Goal: Task Accomplishment & Management: Manage account settings

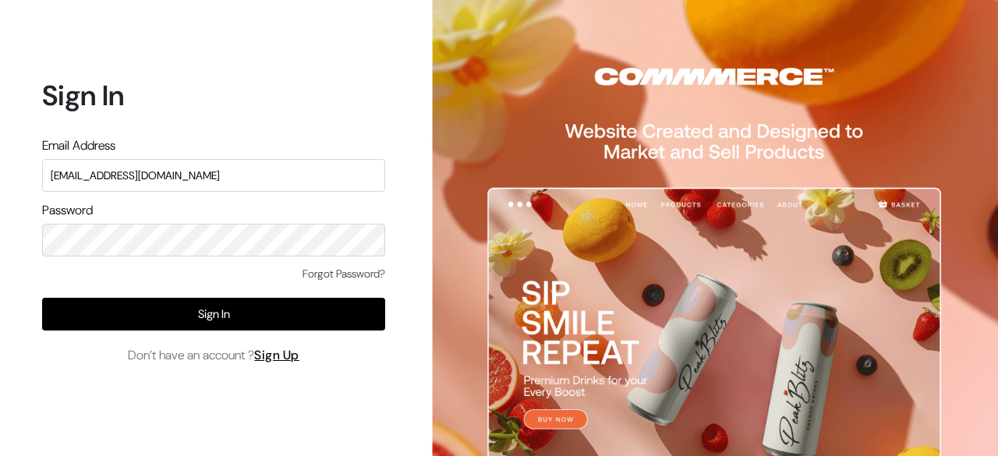
drag, startPoint x: 0, startPoint y: 0, endPoint x: 292, endPoint y: 179, distance: 341.9
click at [292, 179] on input "[EMAIL_ADDRESS][DOMAIN_NAME]" at bounding box center [213, 175] width 343 height 33
type input "festecartdesi@gmail.com"
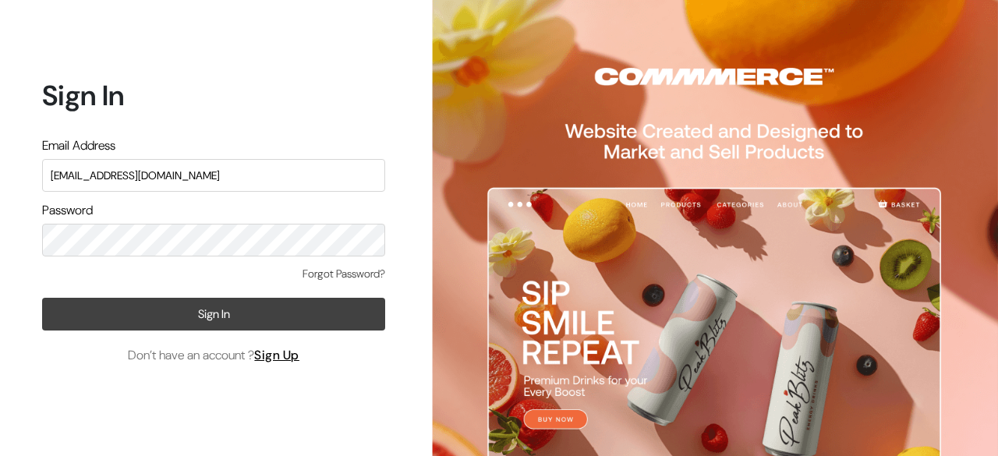
click at [181, 330] on button "Sign In" at bounding box center [213, 314] width 343 height 33
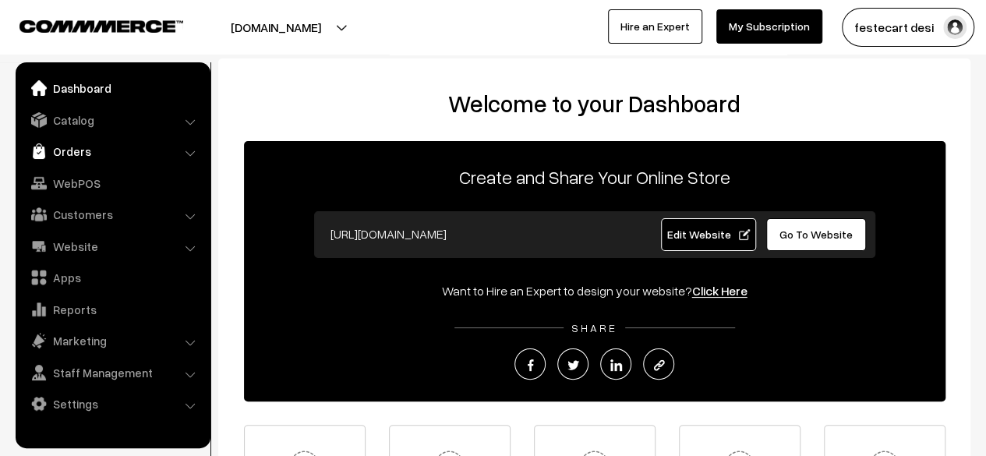
click at [67, 150] on link "Orders" at bounding box center [112, 151] width 186 height 28
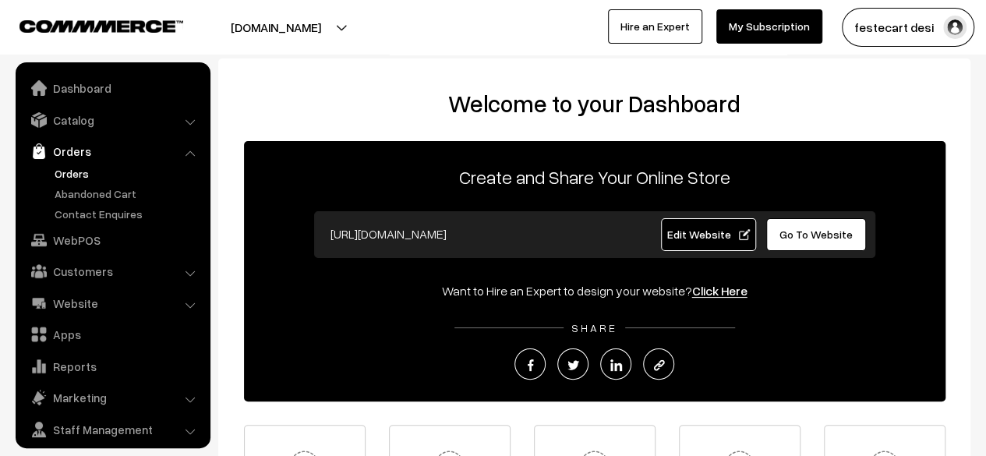
click at [77, 166] on link "Orders" at bounding box center [128, 173] width 154 height 16
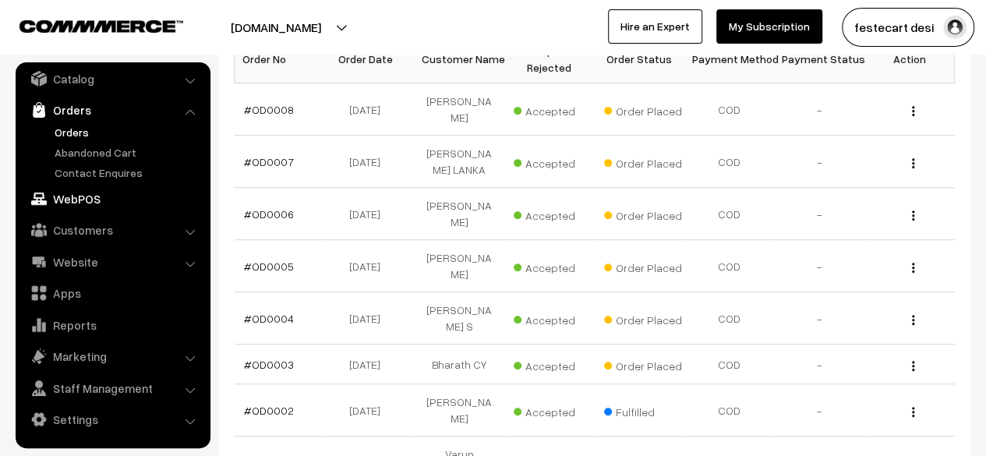
scroll to position [284, 0]
click at [736, 438] on div "Bulk Options Delete Selected Bulk Options Order No Order Date Customer Name Acc…" at bounding box center [594, 289] width 721 height 511
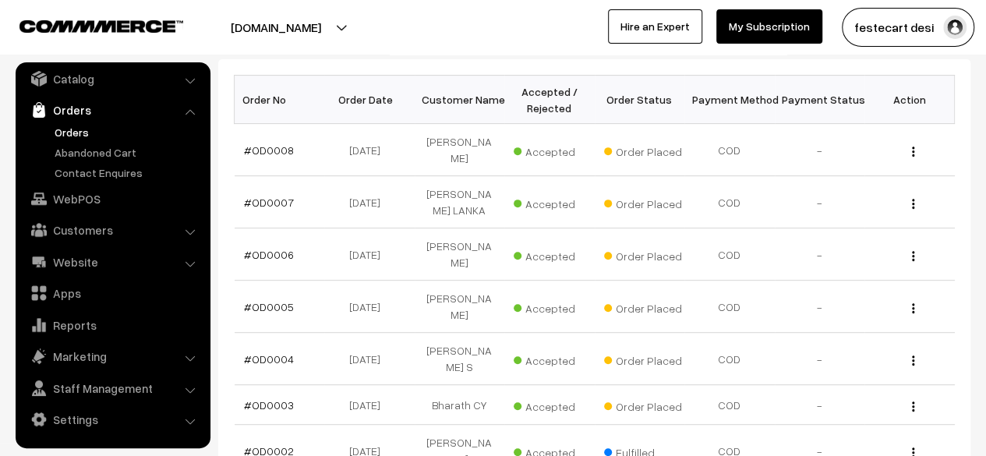
scroll to position [239, 0]
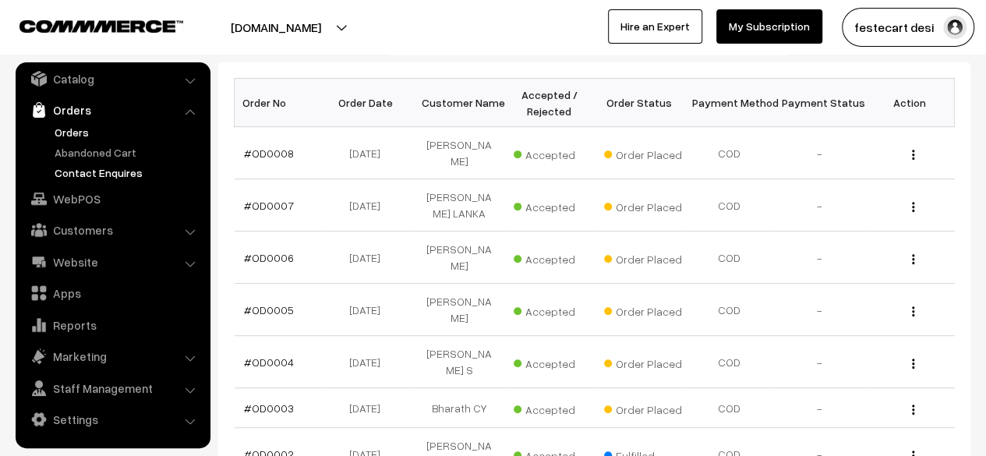
click at [98, 175] on link "Contact Enquires" at bounding box center [128, 173] width 154 height 16
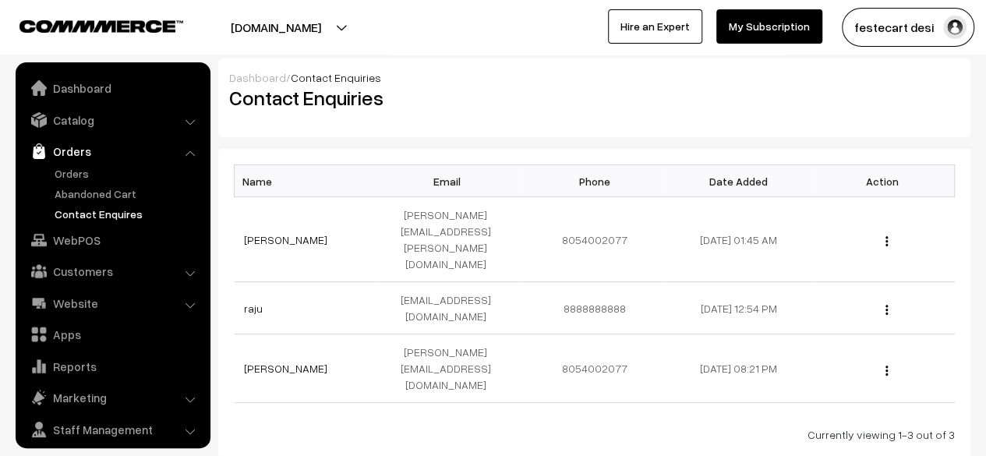
scroll to position [41, 0]
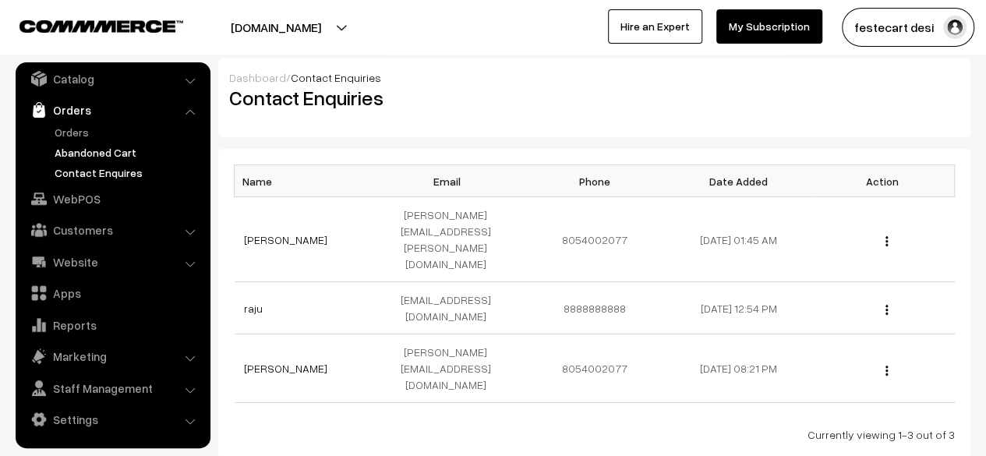
click at [87, 148] on link "Abandoned Cart" at bounding box center [128, 152] width 154 height 16
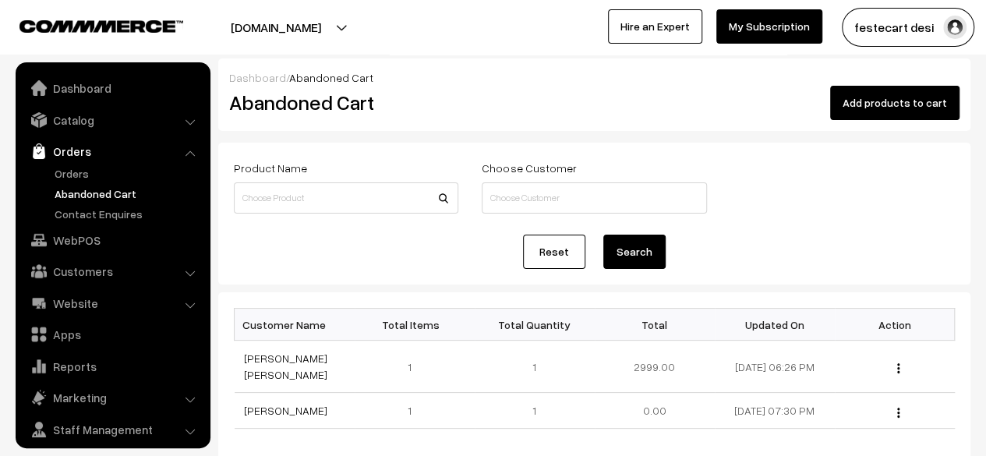
scroll to position [41, 0]
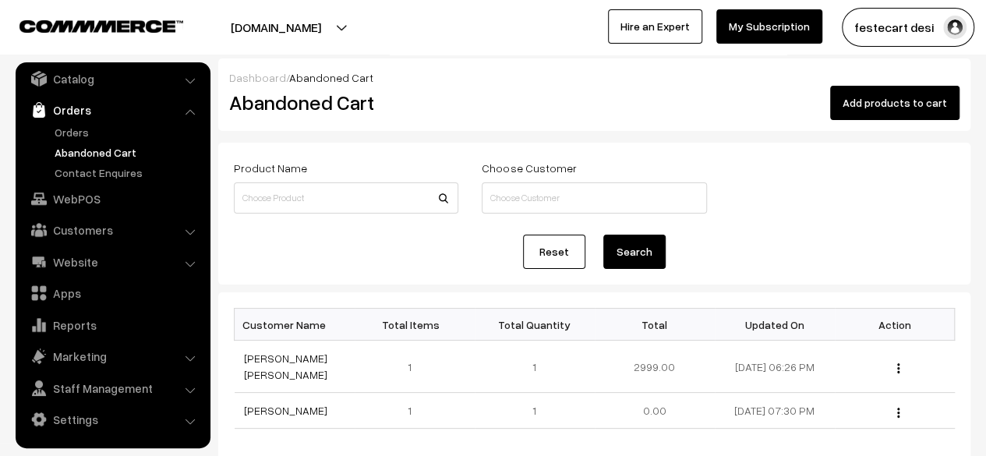
click at [81, 110] on link "Orders" at bounding box center [112, 110] width 186 height 28
click at [84, 136] on link "Orders" at bounding box center [128, 132] width 154 height 16
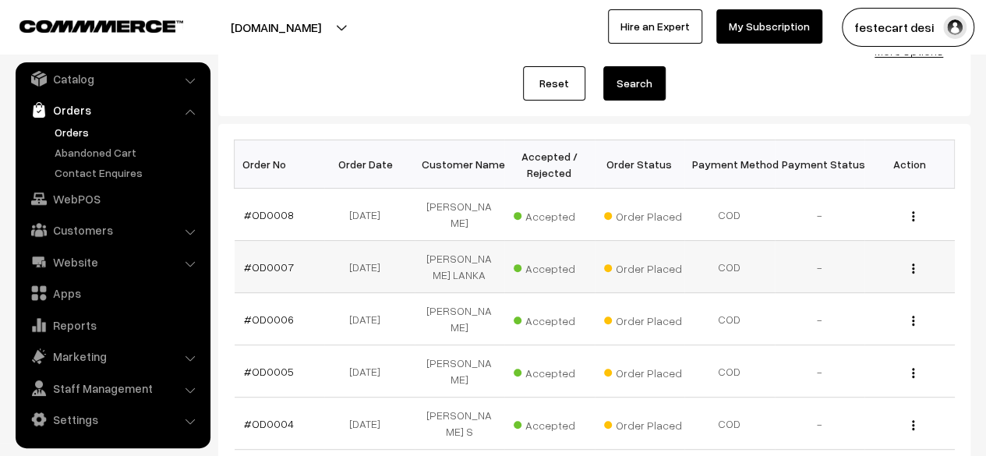
scroll to position [179, 0]
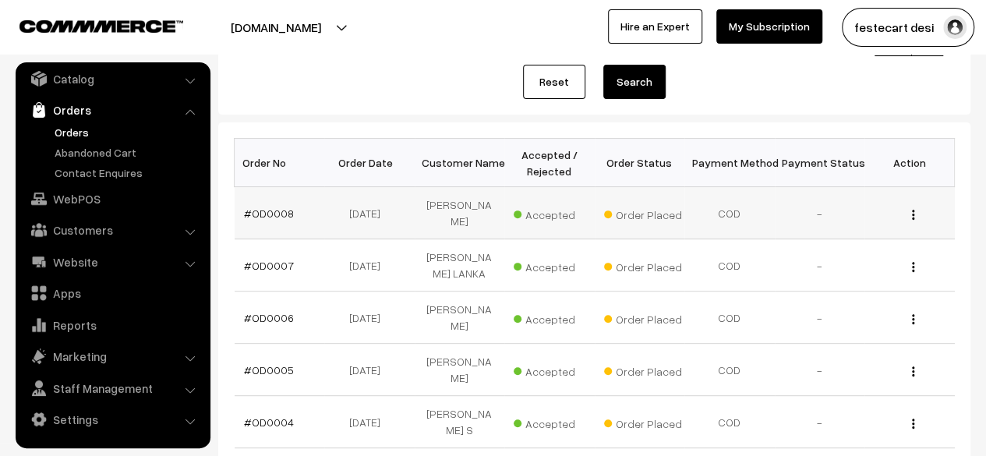
click at [547, 214] on span "Accepted" at bounding box center [553, 213] width 78 height 20
click at [913, 214] on img "button" at bounding box center [913, 215] width 2 height 10
click at [829, 90] on div "Reset Search" at bounding box center [594, 82] width 721 height 34
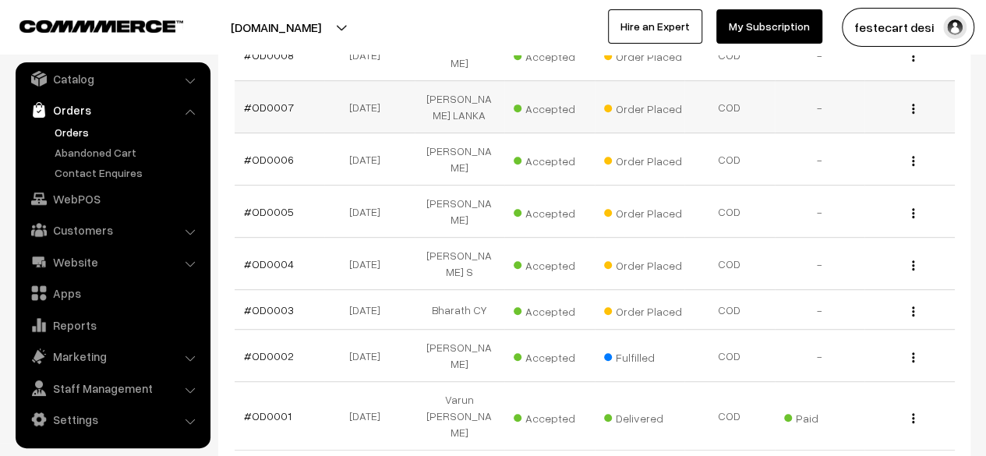
scroll to position [407, 0]
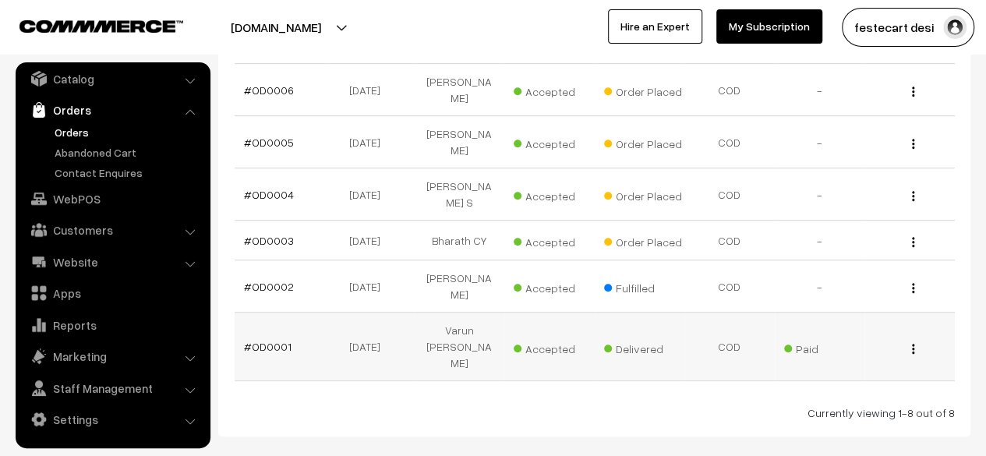
click at [912, 344] on img "button" at bounding box center [913, 349] width 2 height 10
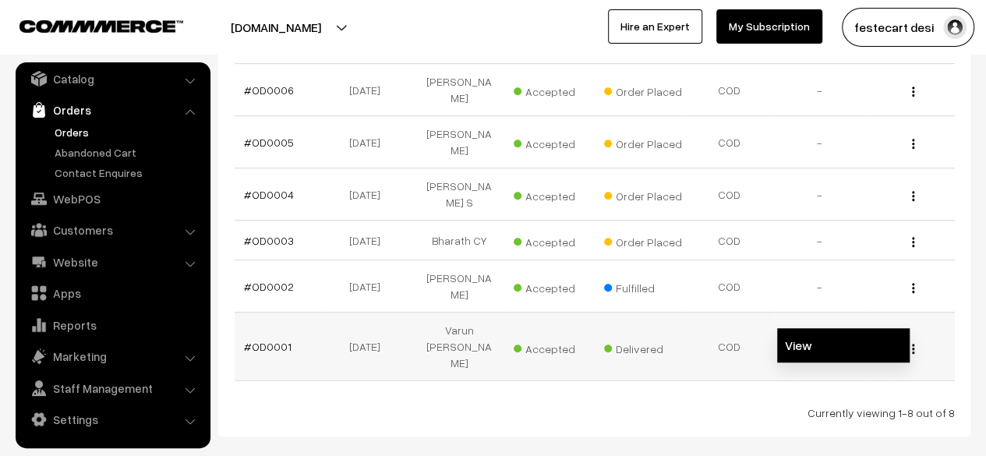
click at [808, 328] on link "View" at bounding box center [843, 345] width 133 height 34
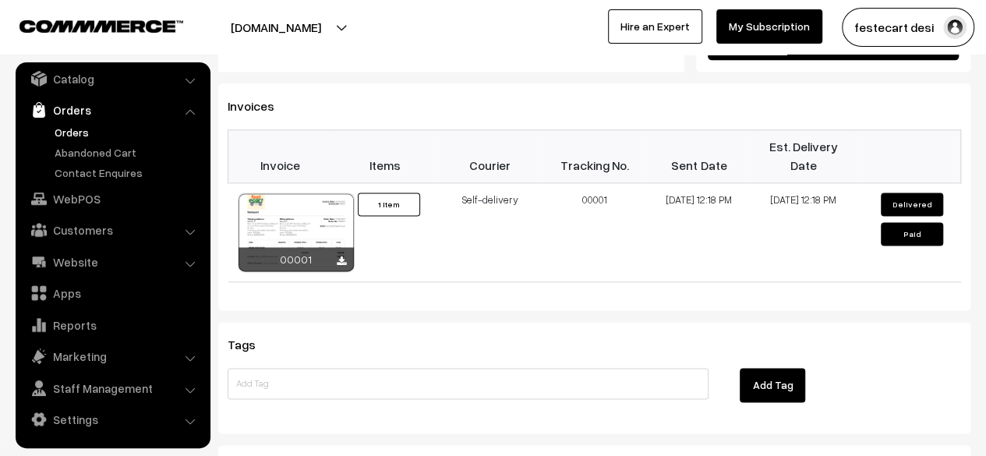
scroll to position [904, 0]
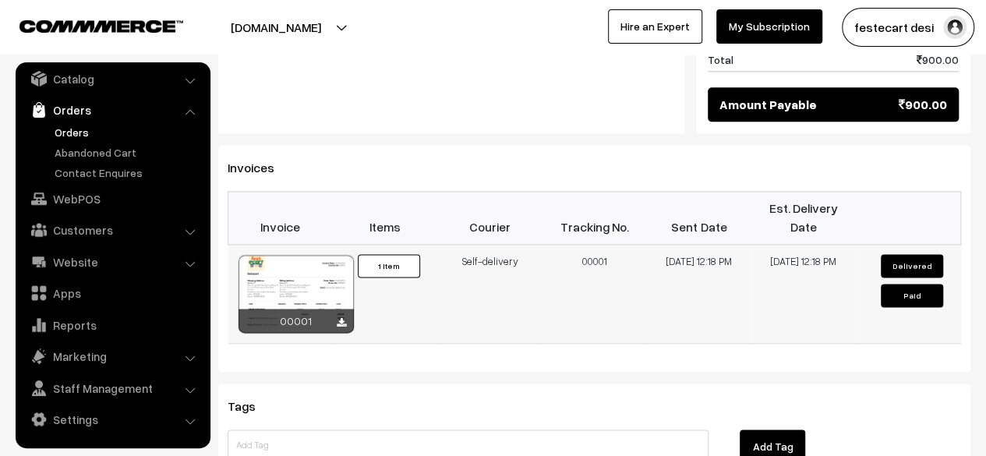
click at [918, 254] on button "Delivered" at bounding box center [912, 265] width 62 height 23
click at [911, 254] on button "Delivered" at bounding box center [912, 265] width 62 height 23
click at [908, 254] on button "Delivered" at bounding box center [912, 265] width 62 height 23
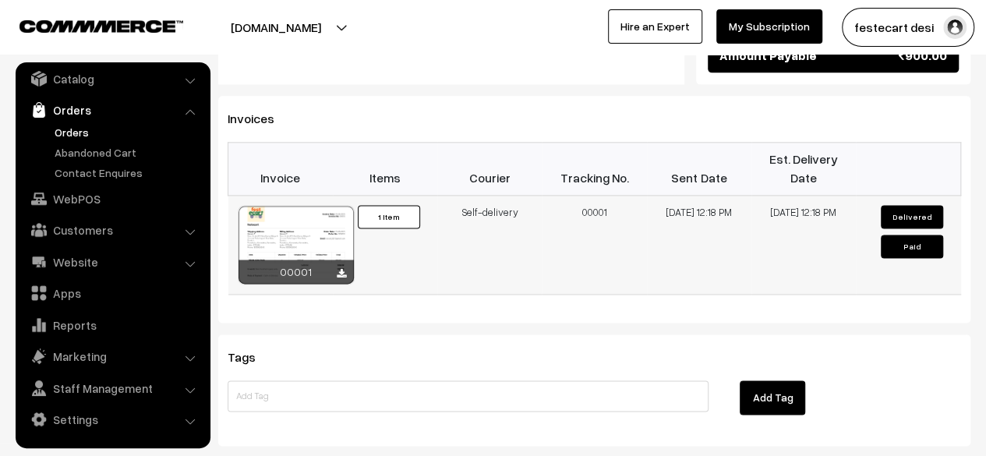
scroll to position [954, 0]
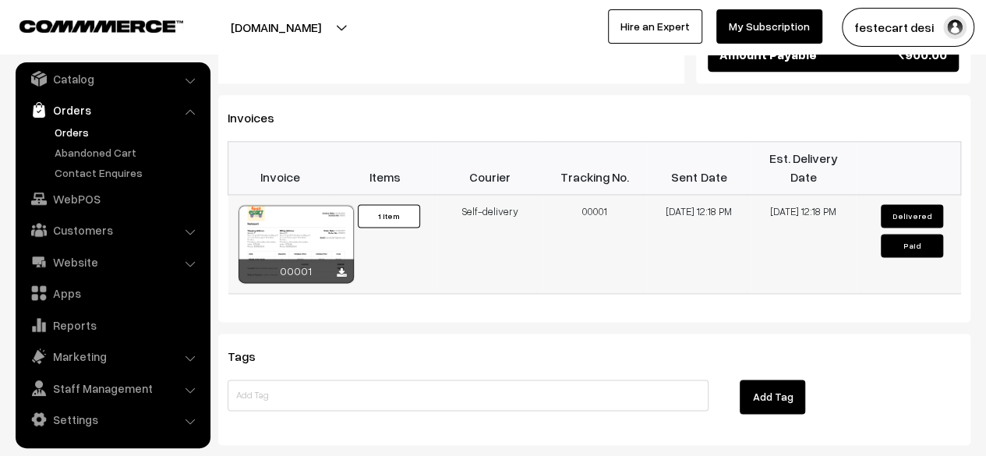
click at [911, 234] on button "Paid" at bounding box center [912, 245] width 62 height 23
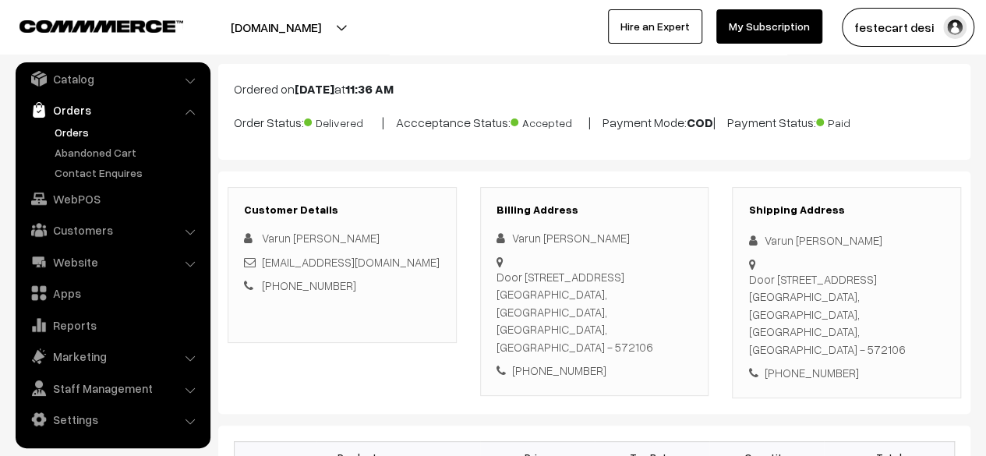
scroll to position [0, 0]
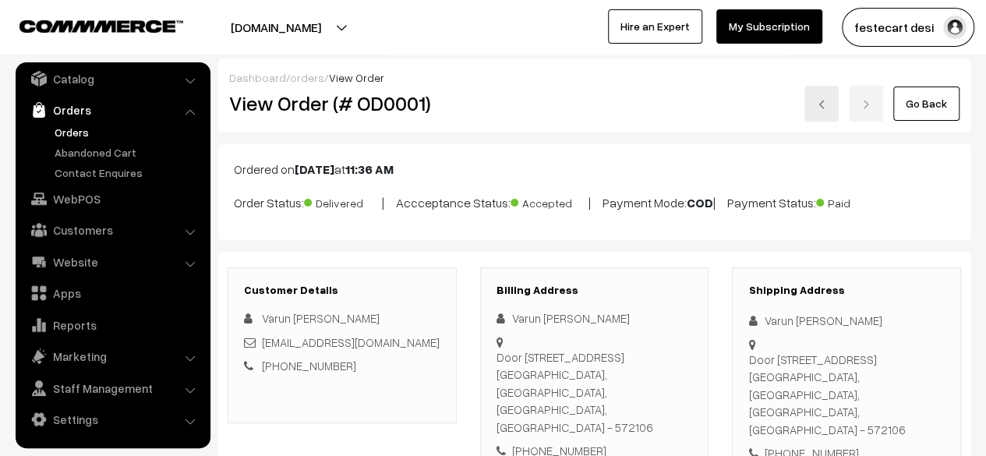
click at [78, 129] on link "Orders" at bounding box center [128, 132] width 154 height 16
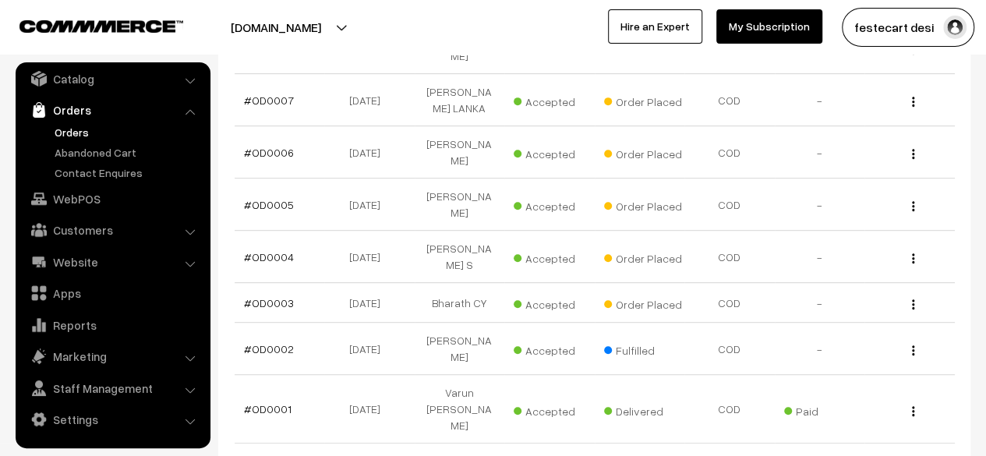
scroll to position [344, 0]
click at [913, 346] on img "button" at bounding box center [913, 351] width 2 height 10
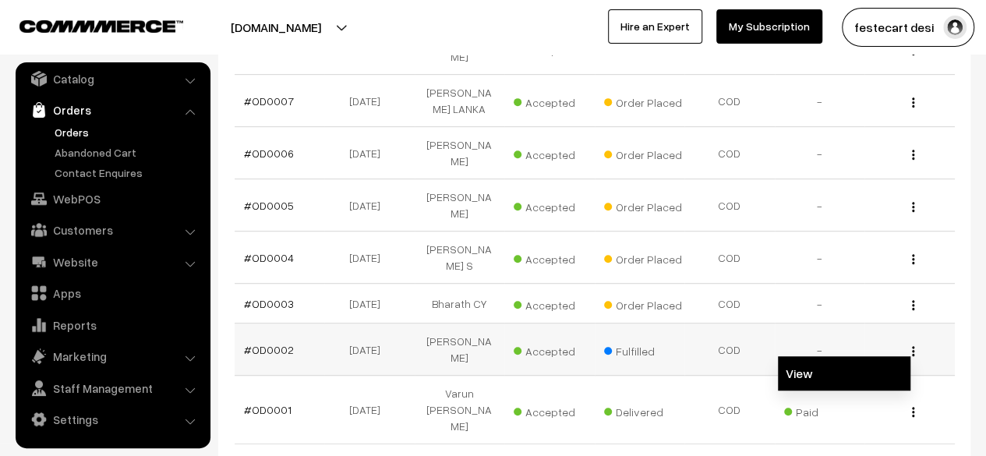
click at [797, 356] on link "View" at bounding box center [844, 373] width 133 height 34
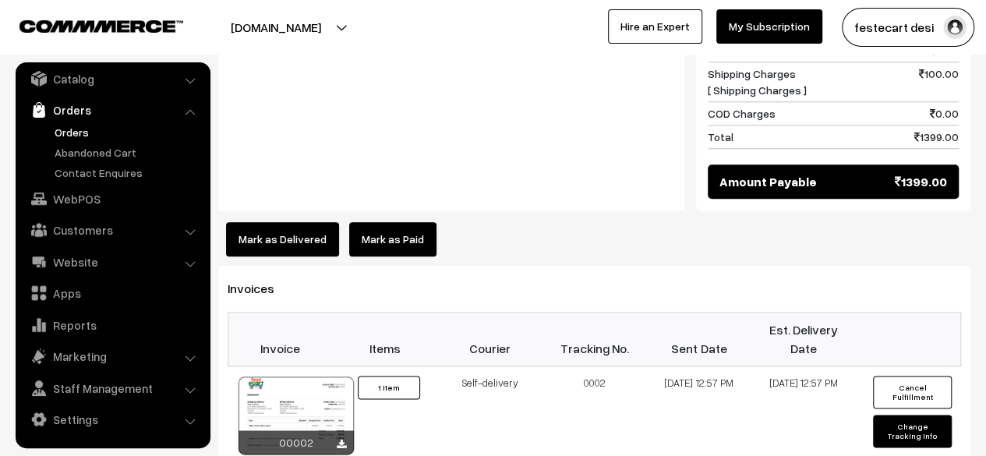
scroll to position [776, 0]
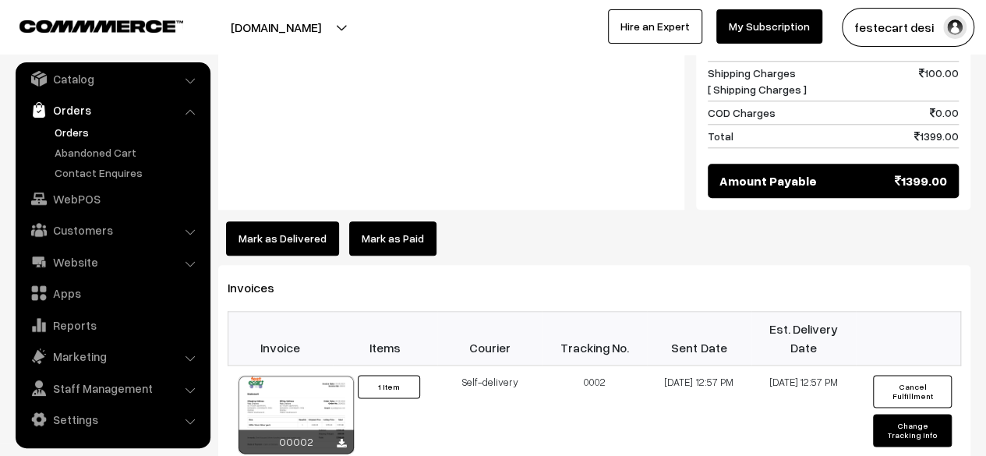
click at [282, 221] on button "Mark as Delivered" at bounding box center [282, 238] width 113 height 34
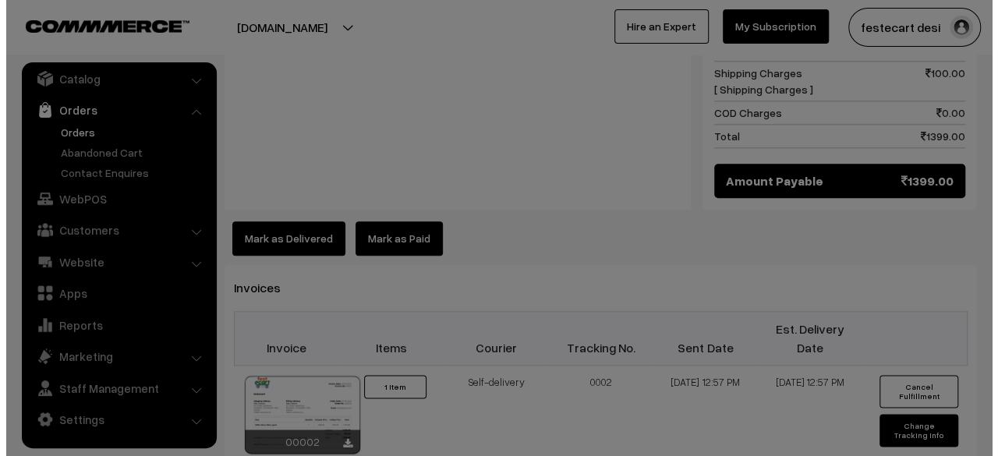
scroll to position [774, 0]
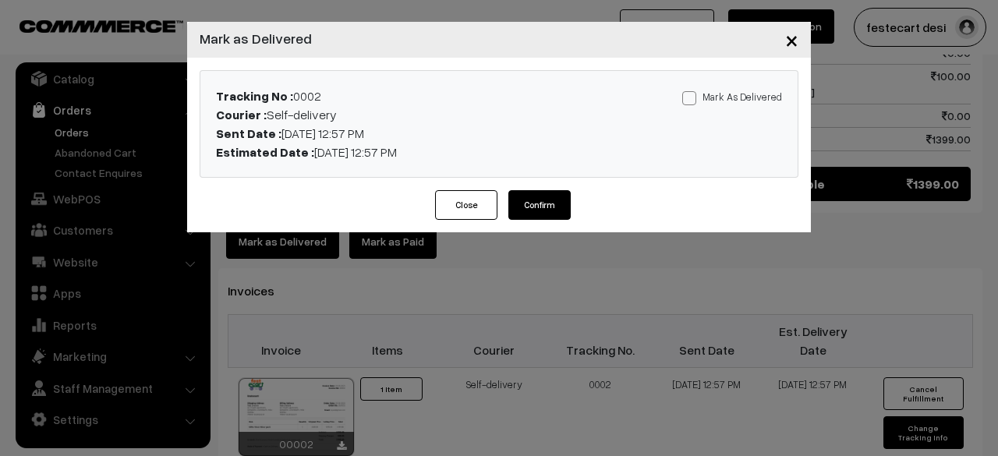
click at [695, 99] on span at bounding box center [689, 98] width 14 height 14
click at [692, 99] on input "Mark As Delivered" at bounding box center [687, 95] width 10 height 10
checkbox input "true"
click at [544, 207] on button "Confirm" at bounding box center [539, 205] width 62 height 30
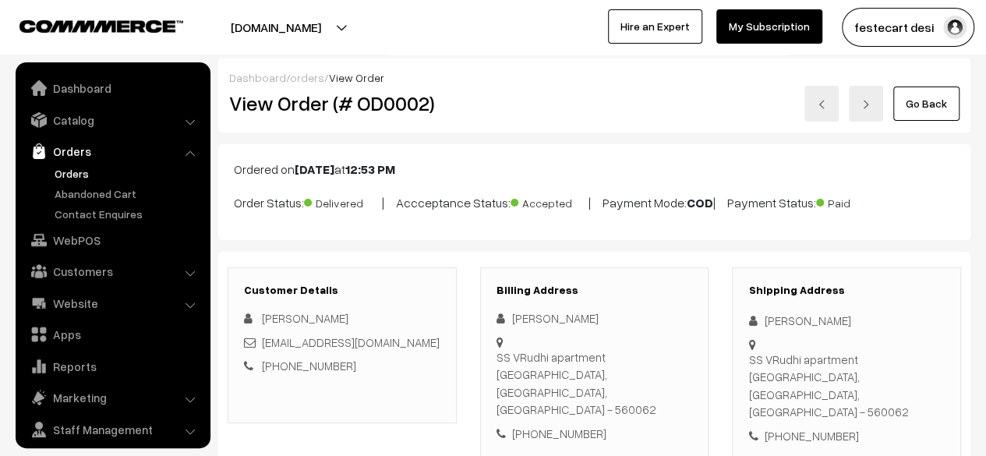
scroll to position [41, 0]
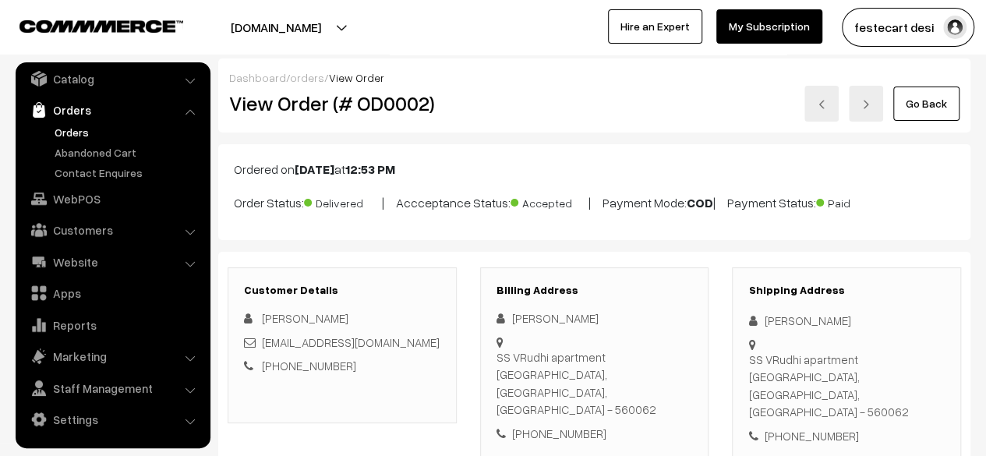
click at [80, 131] on link "Orders" at bounding box center [128, 132] width 154 height 16
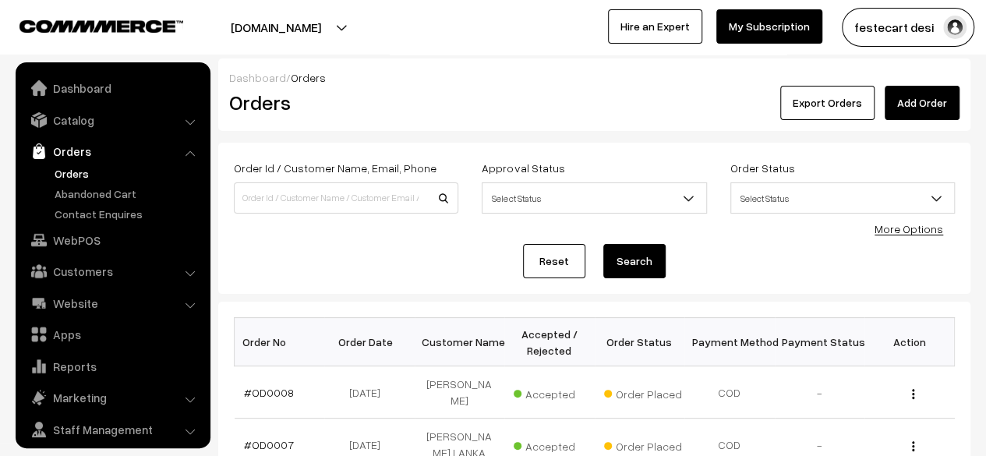
scroll to position [41, 0]
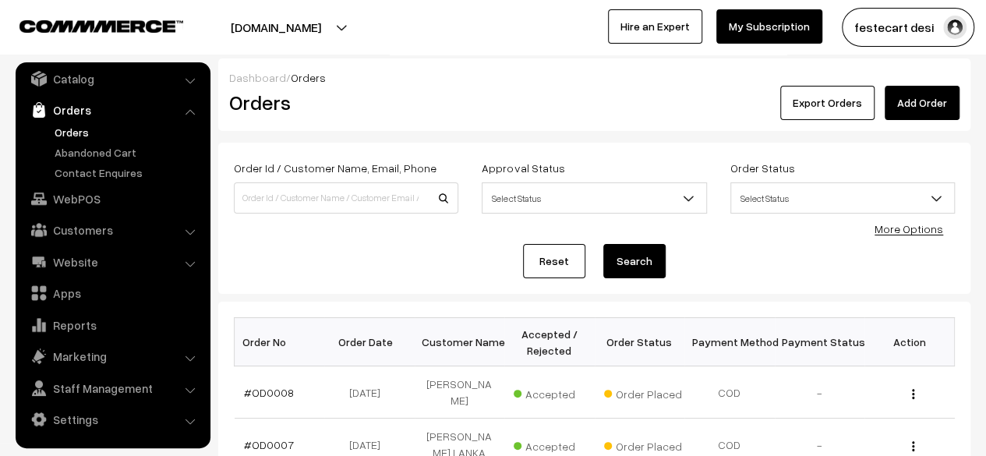
click at [463, 264] on div "Reset Search" at bounding box center [594, 261] width 721 height 34
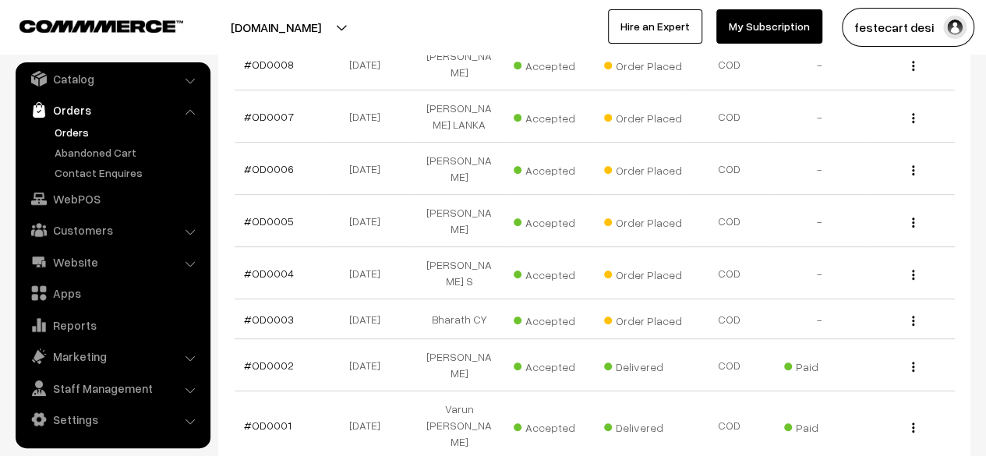
scroll to position [302, 0]
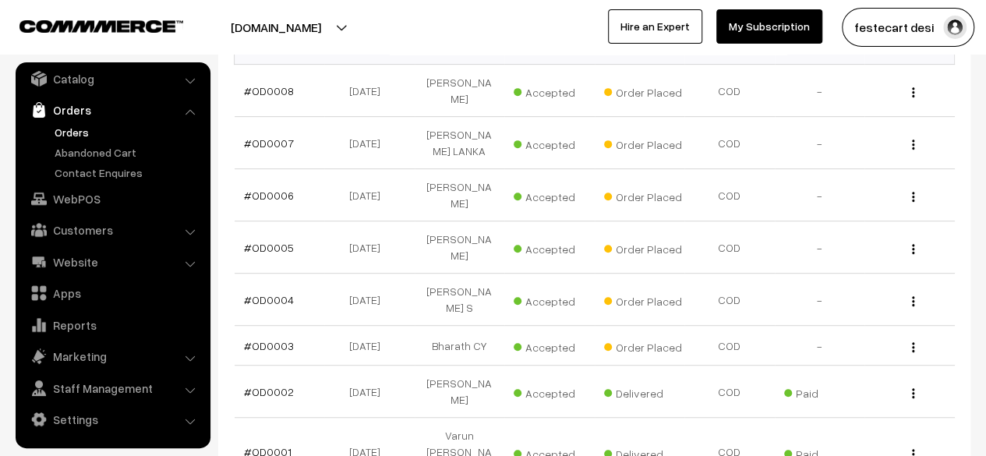
click at [600, 423] on div "Bulk Options Delete Selected Bulk Options Order No Order Date Customer Name Acc…" at bounding box center [594, 271] width 721 height 511
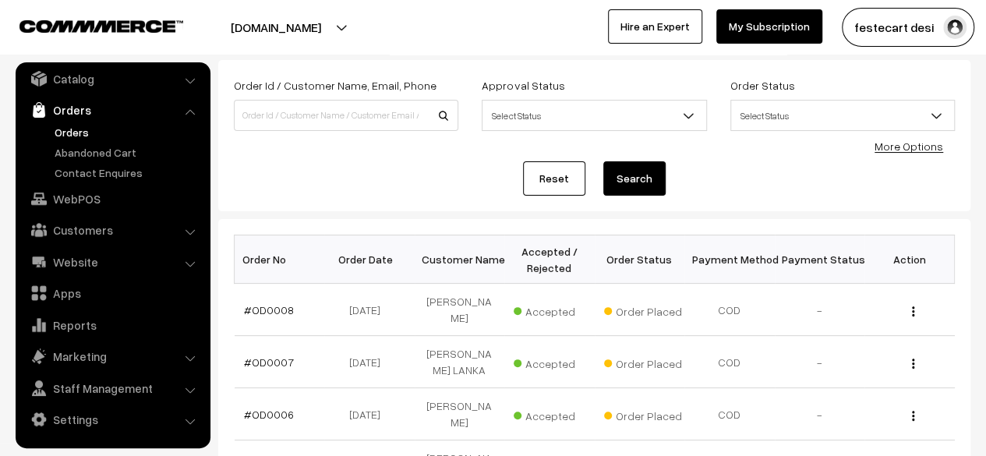
scroll to position [0, 0]
